Goal: Task Accomplishment & Management: Manage account settings

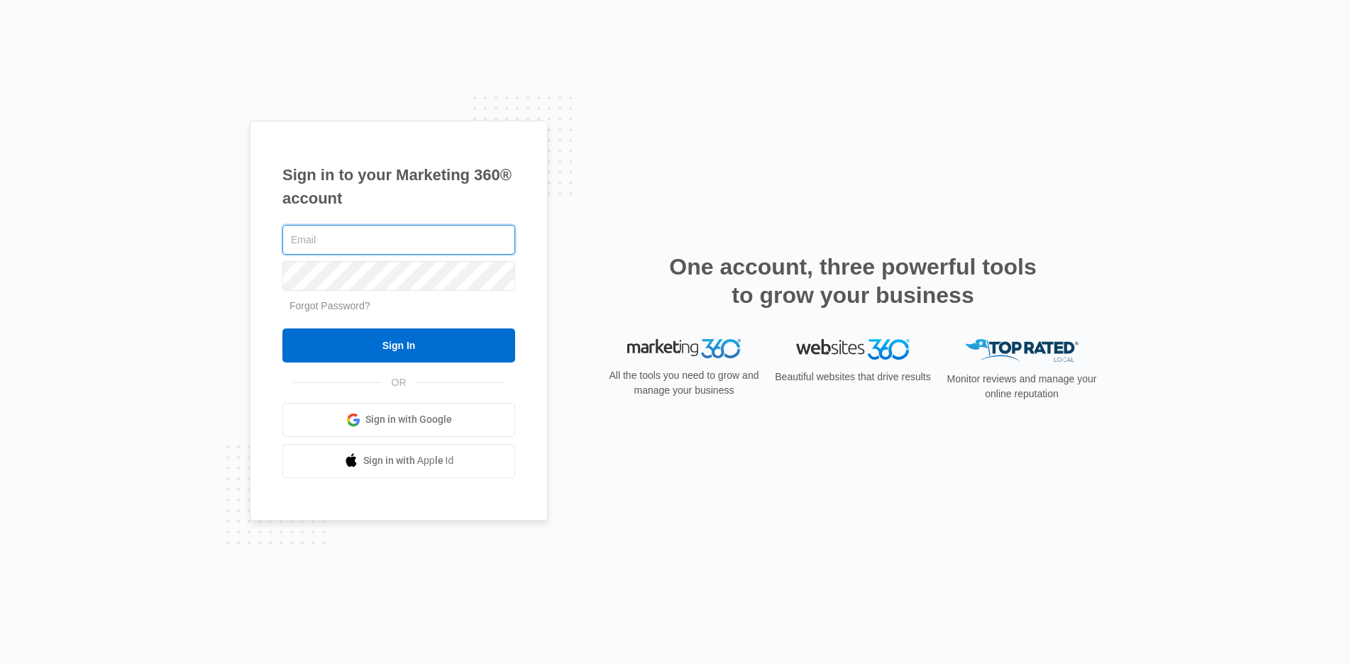
type input "[PERSON_NAME][EMAIL_ADDRESS][PERSON_NAME][DOMAIN_NAME]"
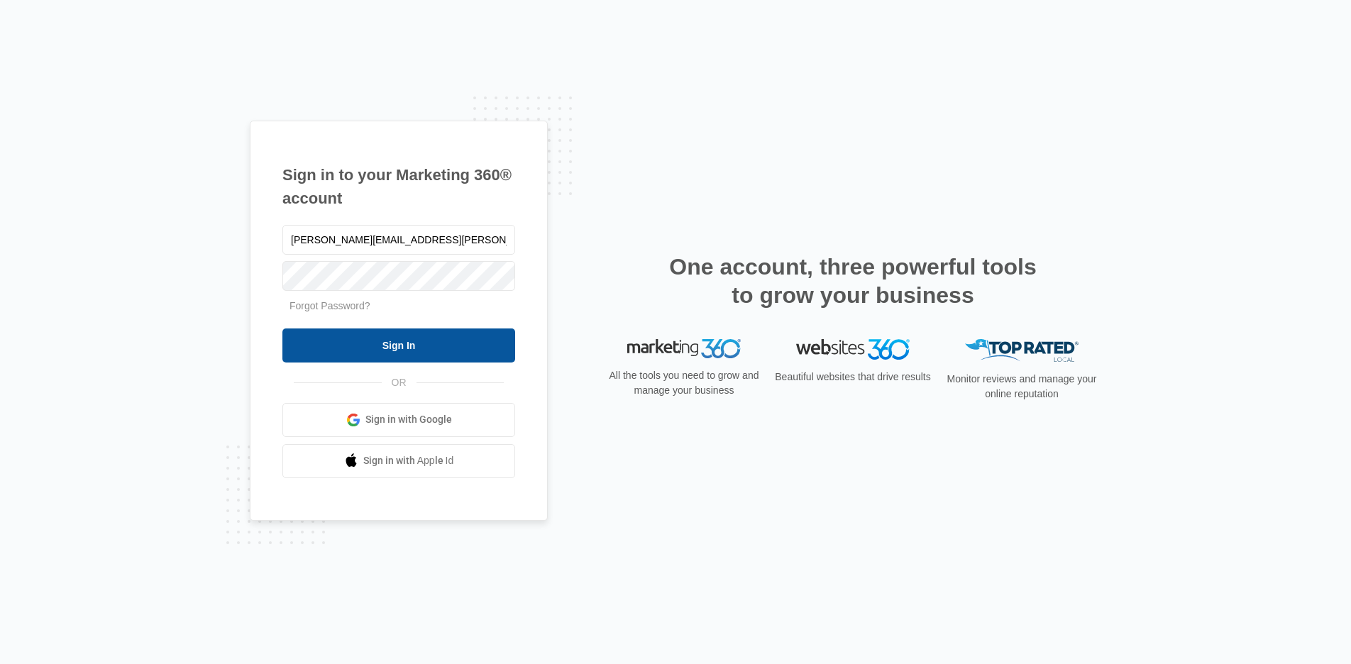
click at [378, 344] on input "Sign In" at bounding box center [398, 346] width 233 height 34
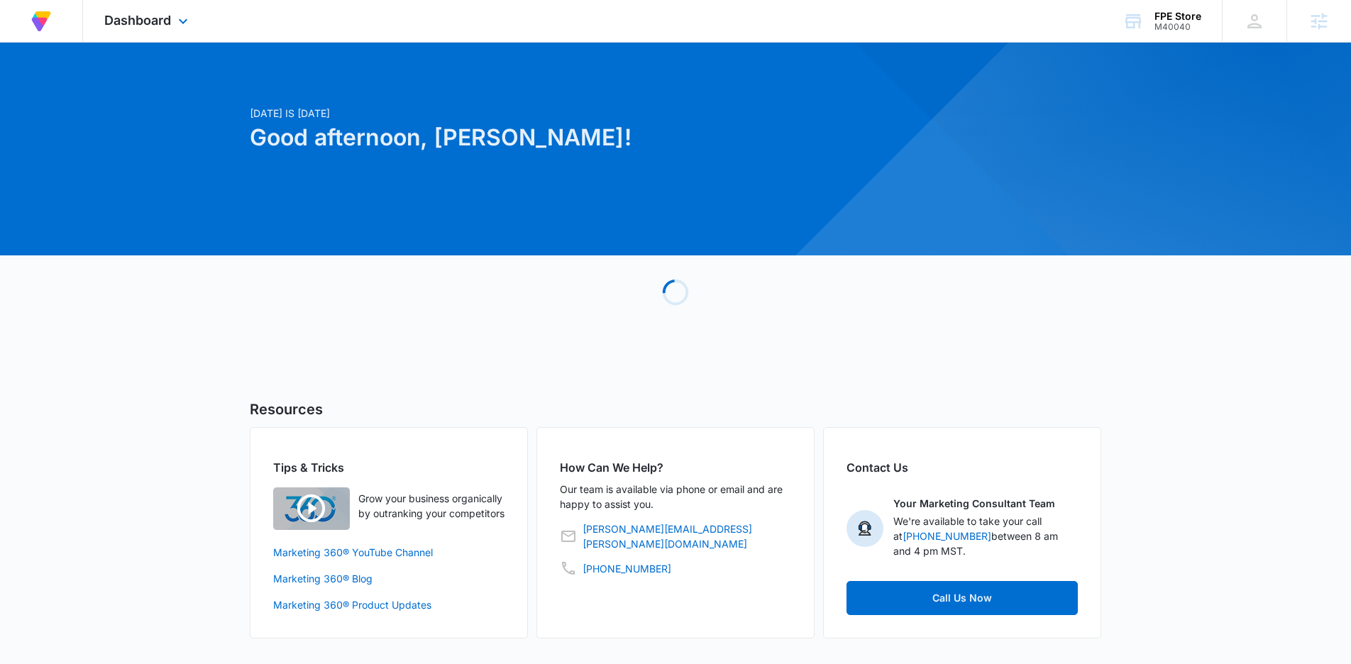
click at [172, 15] on div "Dashboard Apps Reputation Forms CRM Email Social Payments POS Content Ads Intel…" at bounding box center [148, 21] width 130 height 42
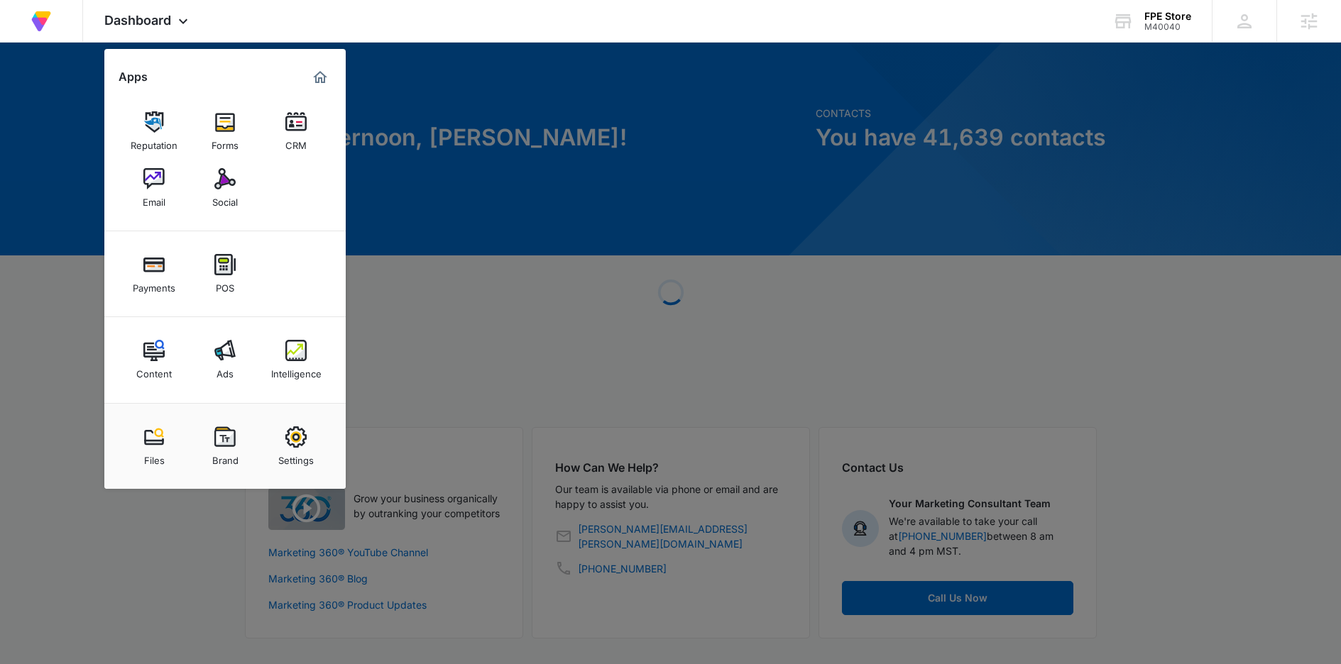
click at [136, 192] on link "Email" at bounding box center [154, 188] width 54 height 54
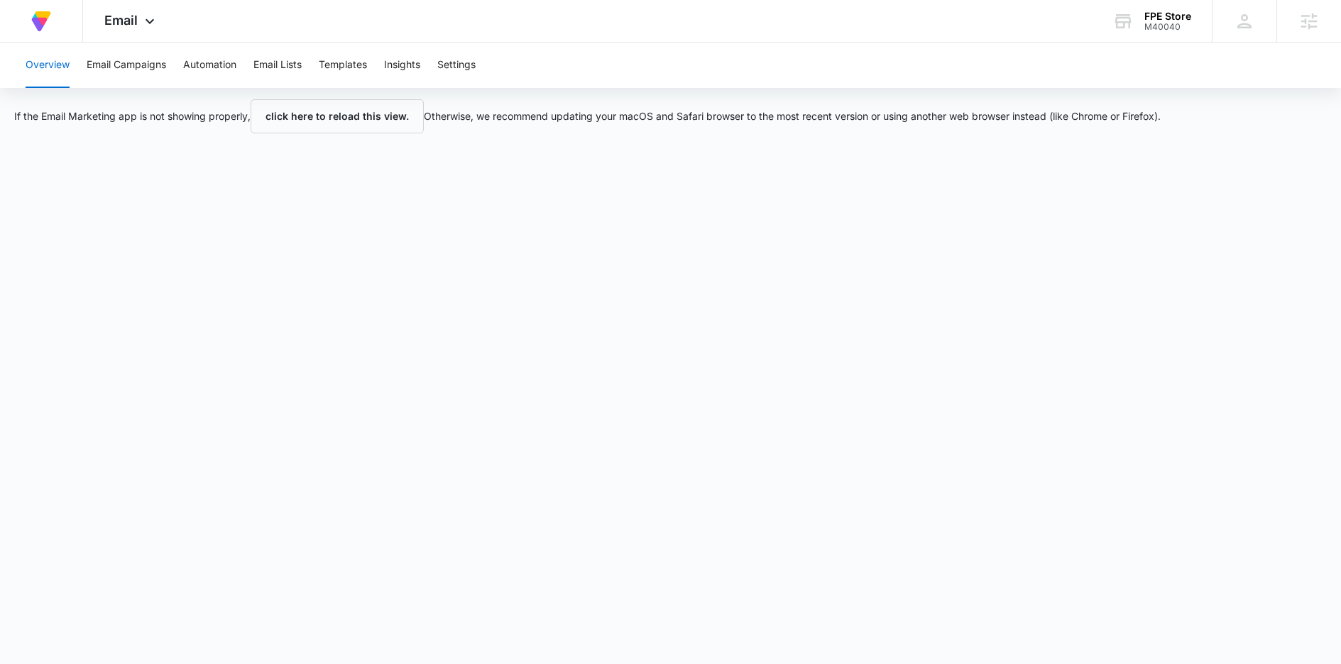
scroll to position [1, 0]
click at [137, 65] on button "Email Campaigns" at bounding box center [126, 65] width 79 height 45
